Goal: Find specific page/section: Find specific page/section

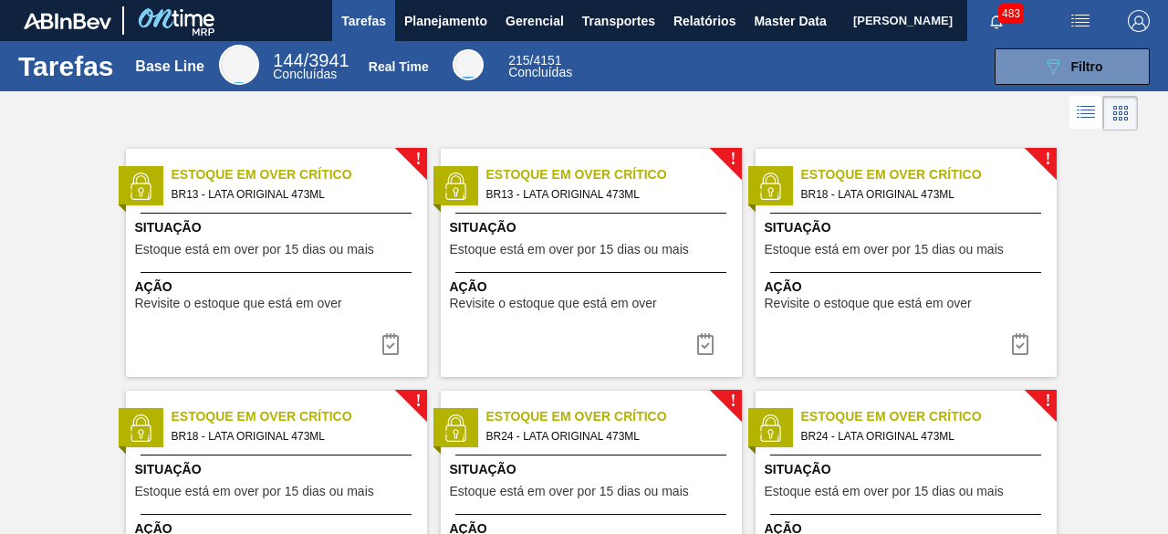
click at [853, 25] on span "[PERSON_NAME]" at bounding box center [902, 20] width 99 height 41
click at [773, 27] on span "Master Data" at bounding box center [790, 21] width 72 height 22
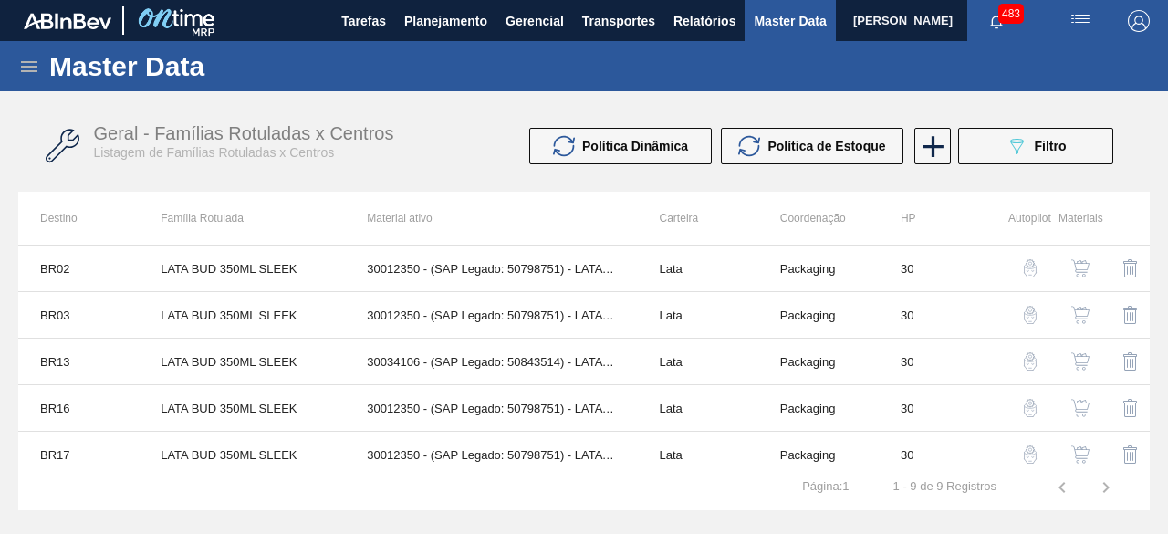
click at [31, 70] on icon at bounding box center [29, 66] width 16 height 11
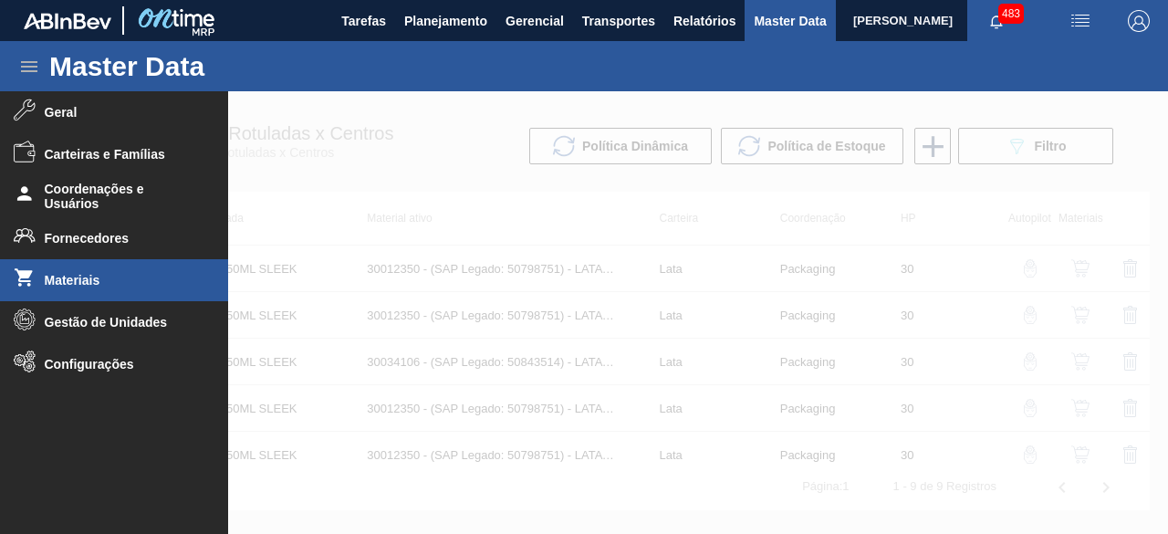
click at [130, 289] on li "Materiais" at bounding box center [114, 280] width 228 height 42
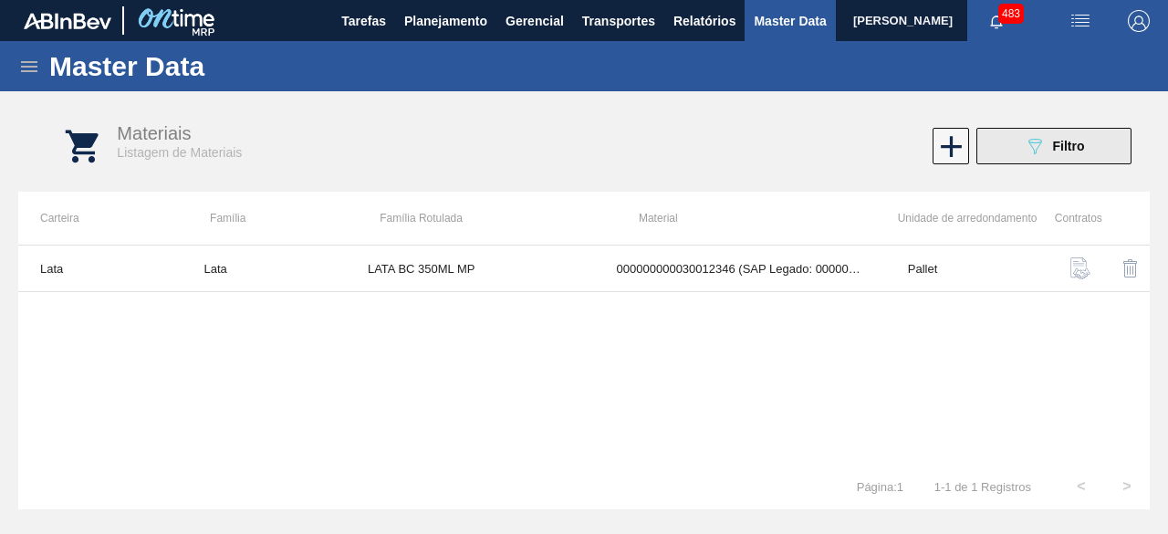
click at [1063, 145] on span "Filtro" at bounding box center [1069, 146] width 32 height 15
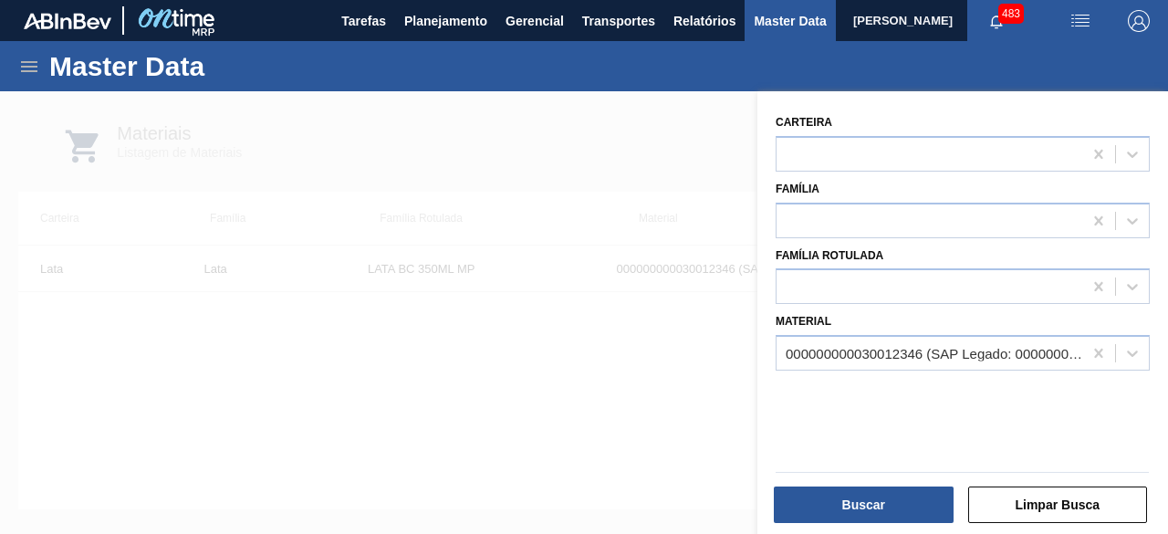
click at [961, 355] on div "000000000030012346 (SAP Legado: 000000000050798746) - LATA AL. 350ML BC MP 429" at bounding box center [935, 354] width 298 height 16
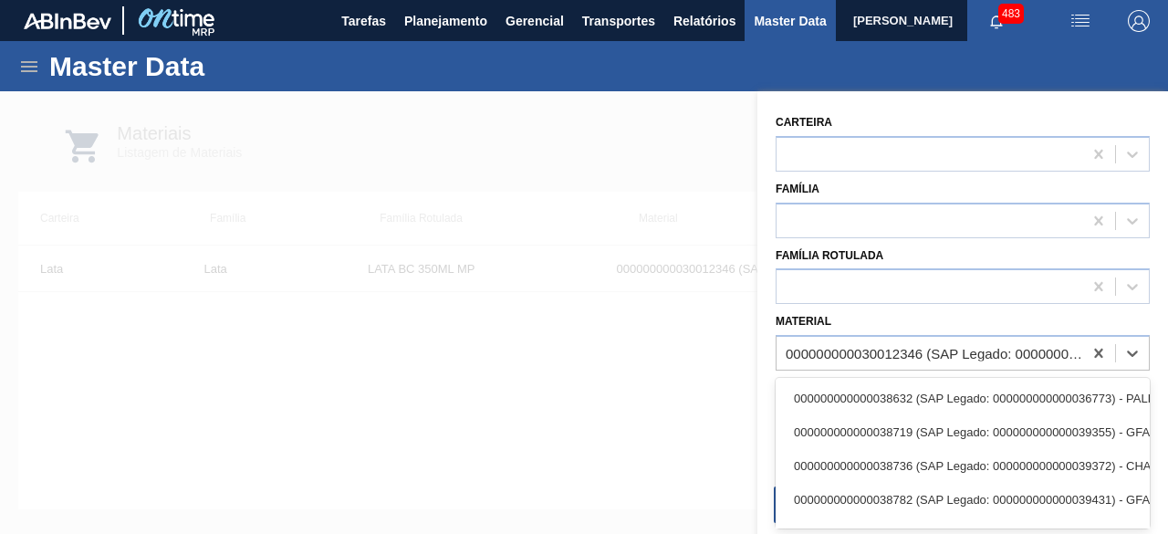
paste input "30034410"
type input "30034410"
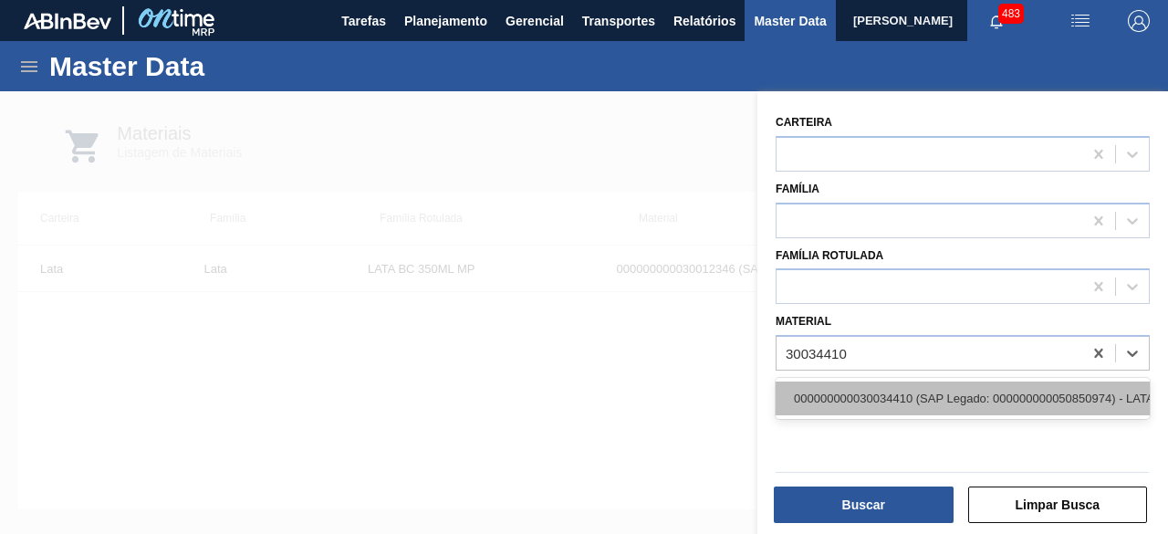
click at [945, 393] on div "000000000030034410 (SAP Legado: 000000000050850974) - LATA AL ORIG 350ML BRILHO…" at bounding box center [963, 399] width 374 height 34
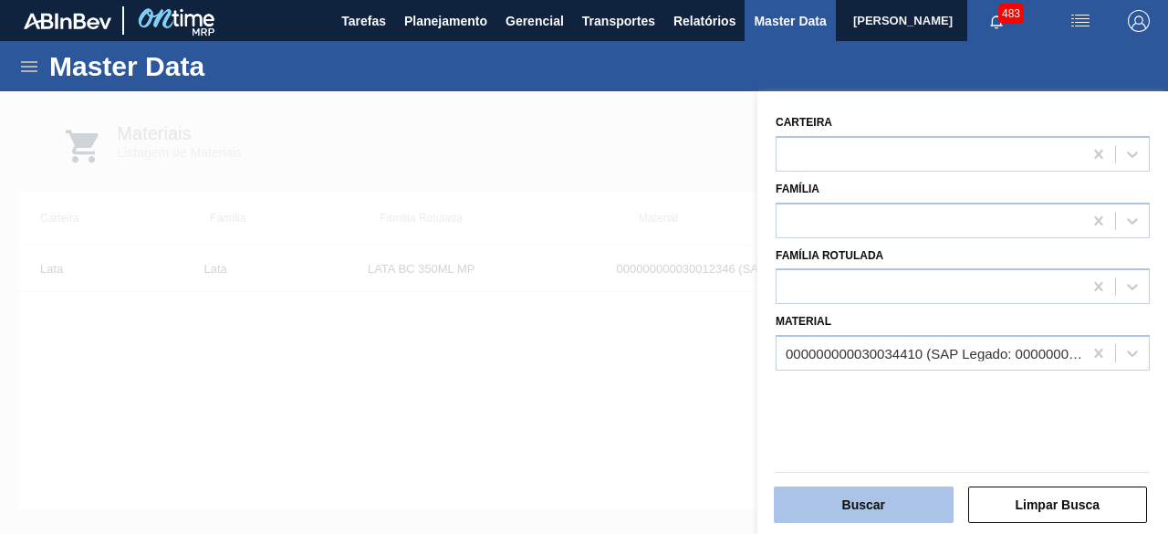
click at [935, 506] on button "Buscar" at bounding box center [864, 505] width 180 height 37
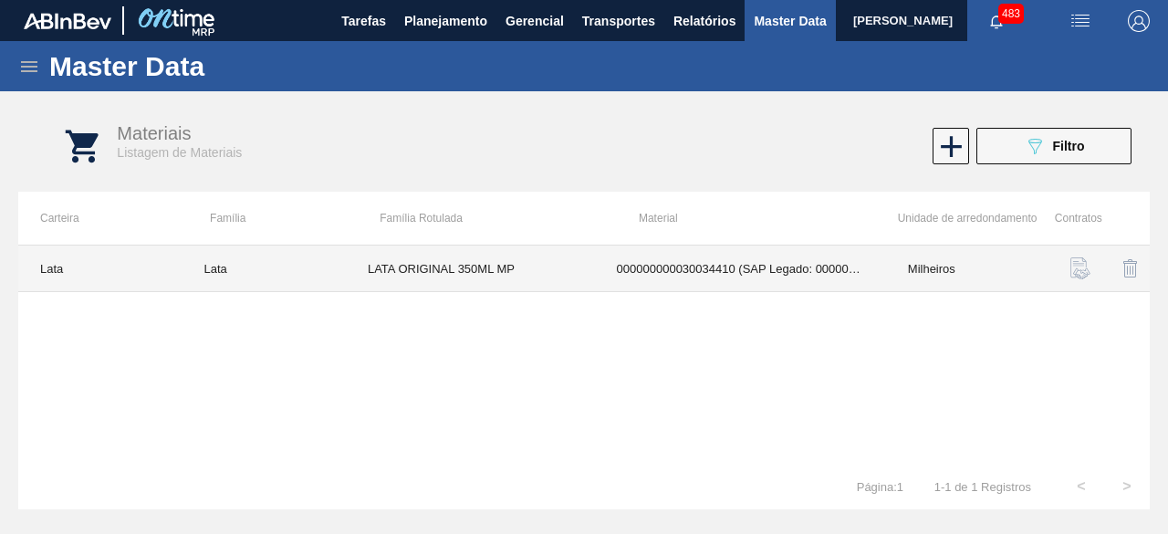
click at [518, 263] on td "LATA ORIGINAL 350ML MP" at bounding box center [470, 269] width 249 height 47
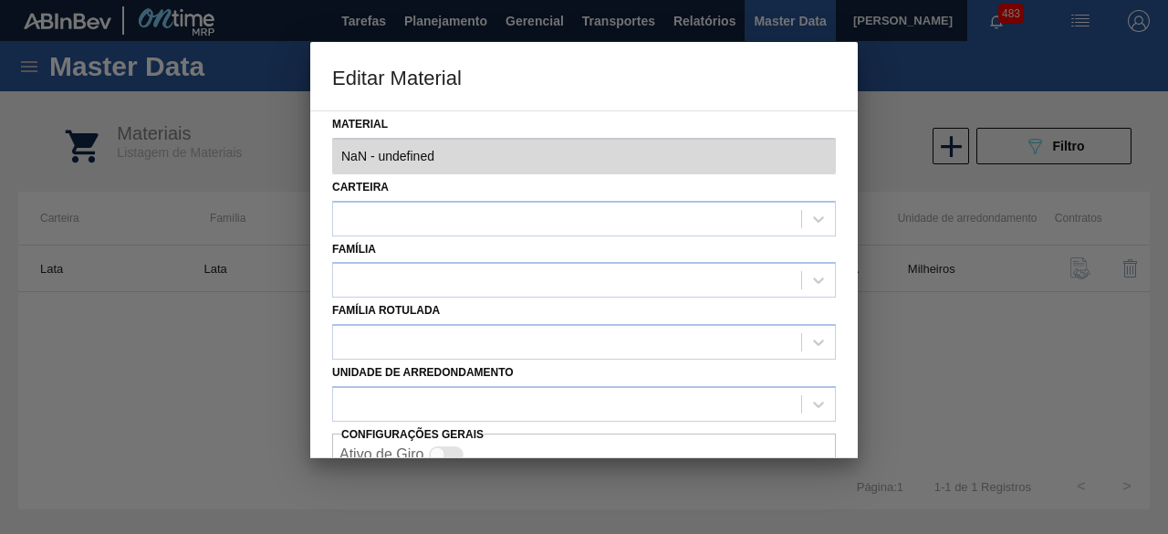
type input "30034410 - 000000000030034410 (SAP Legado: 000000000050850974) - LATA AL ORIG 3…"
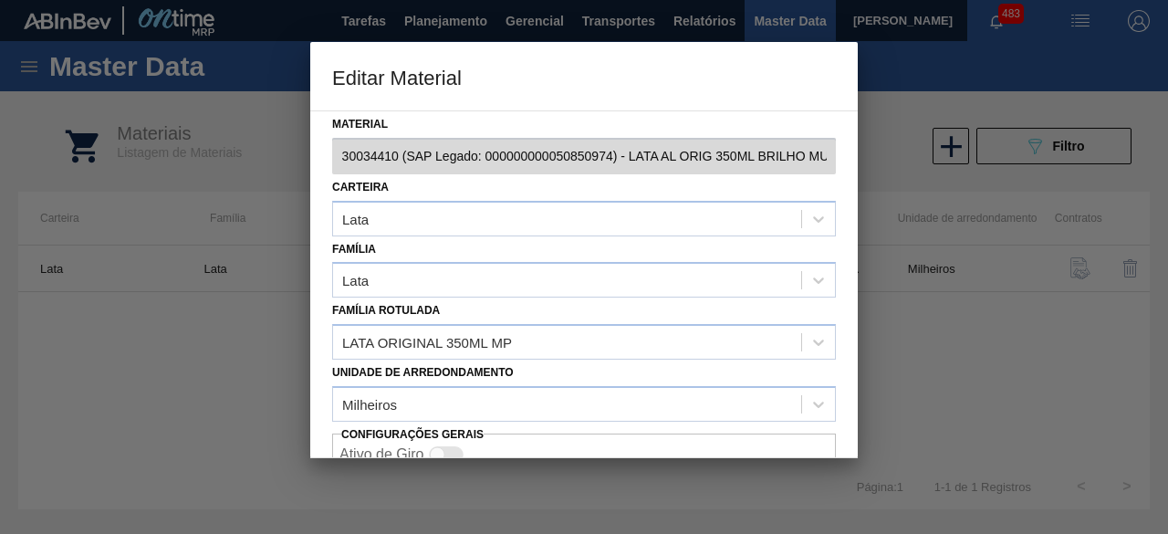
scroll to position [0, 194]
